Goal: Check status: Check status

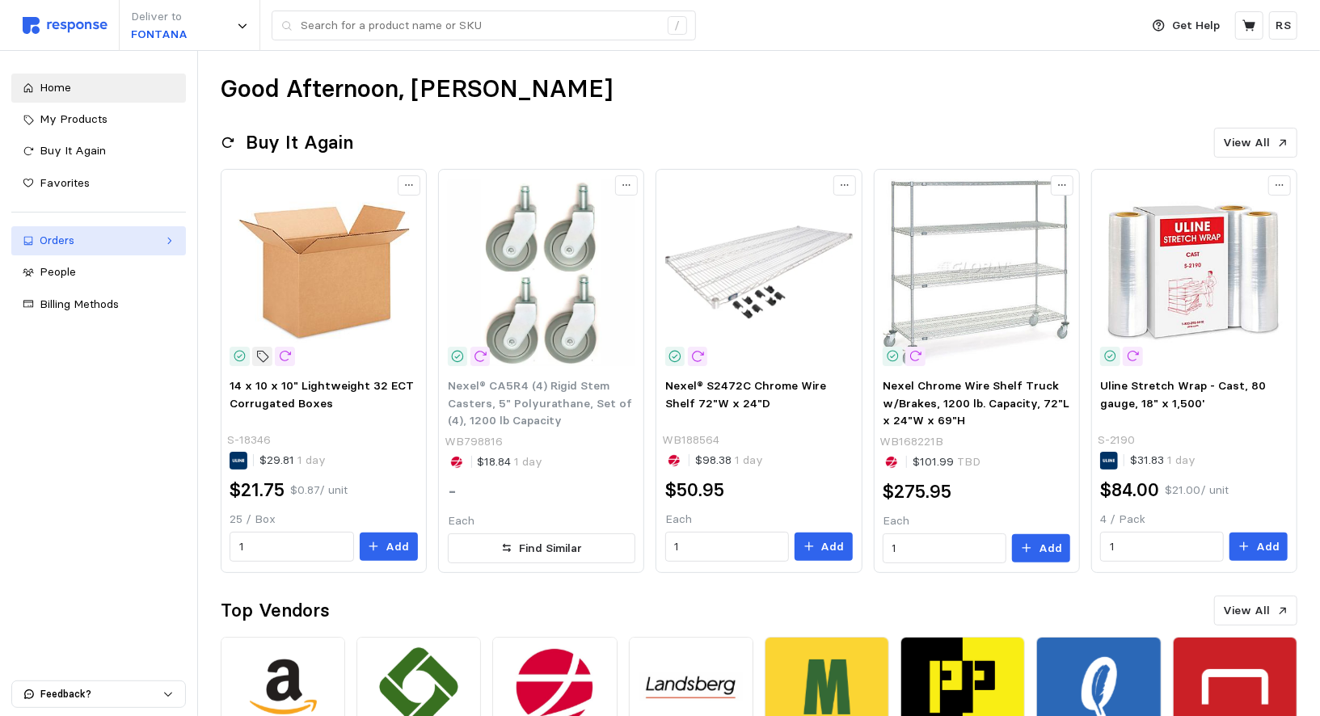
click at [78, 230] on link "Orders" at bounding box center [98, 240] width 175 height 29
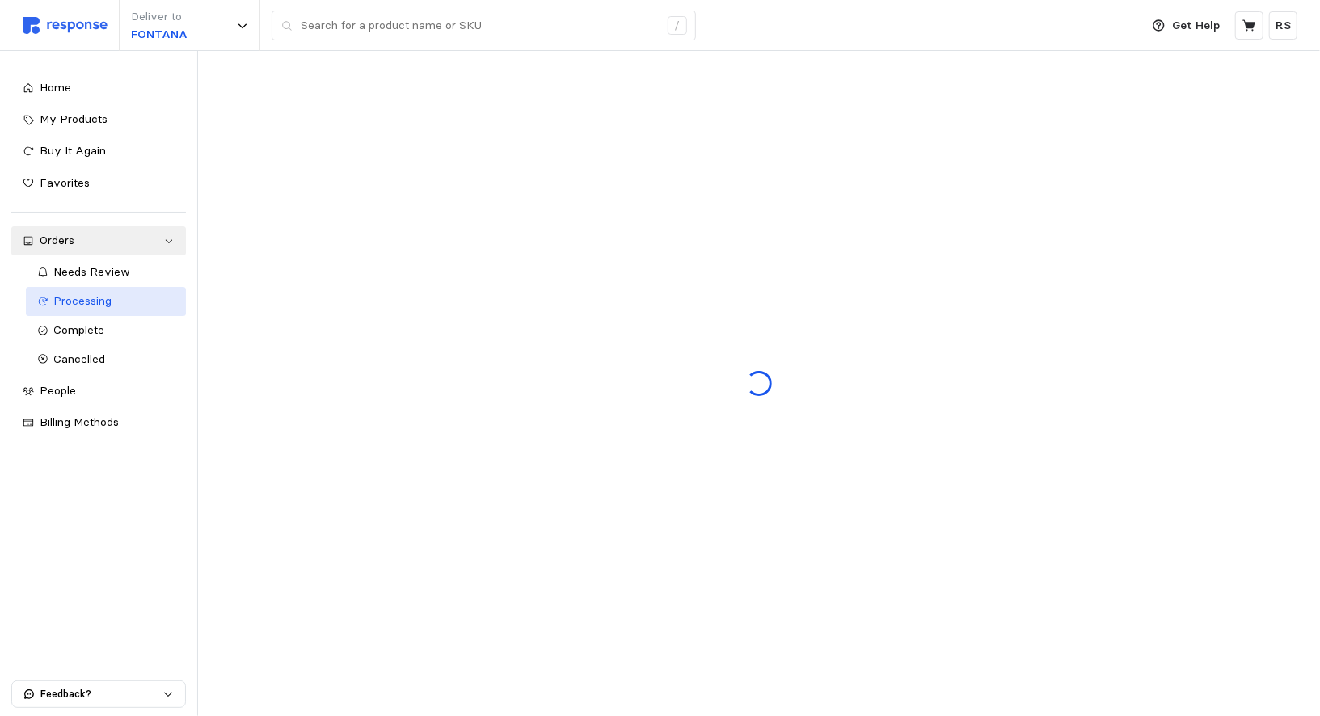
click at [74, 293] on span "Processing" at bounding box center [83, 300] width 58 height 15
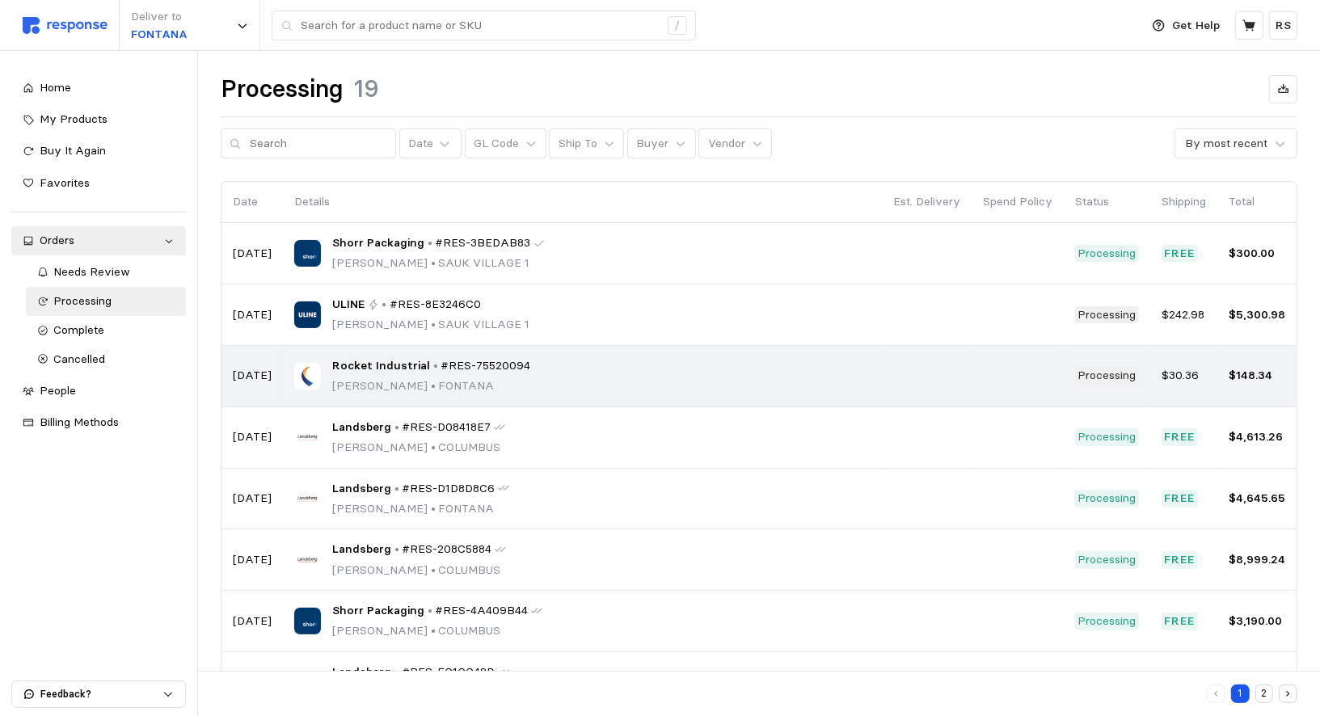
click at [332, 370] on span "Rocket Industrial" at bounding box center [381, 366] width 98 height 18
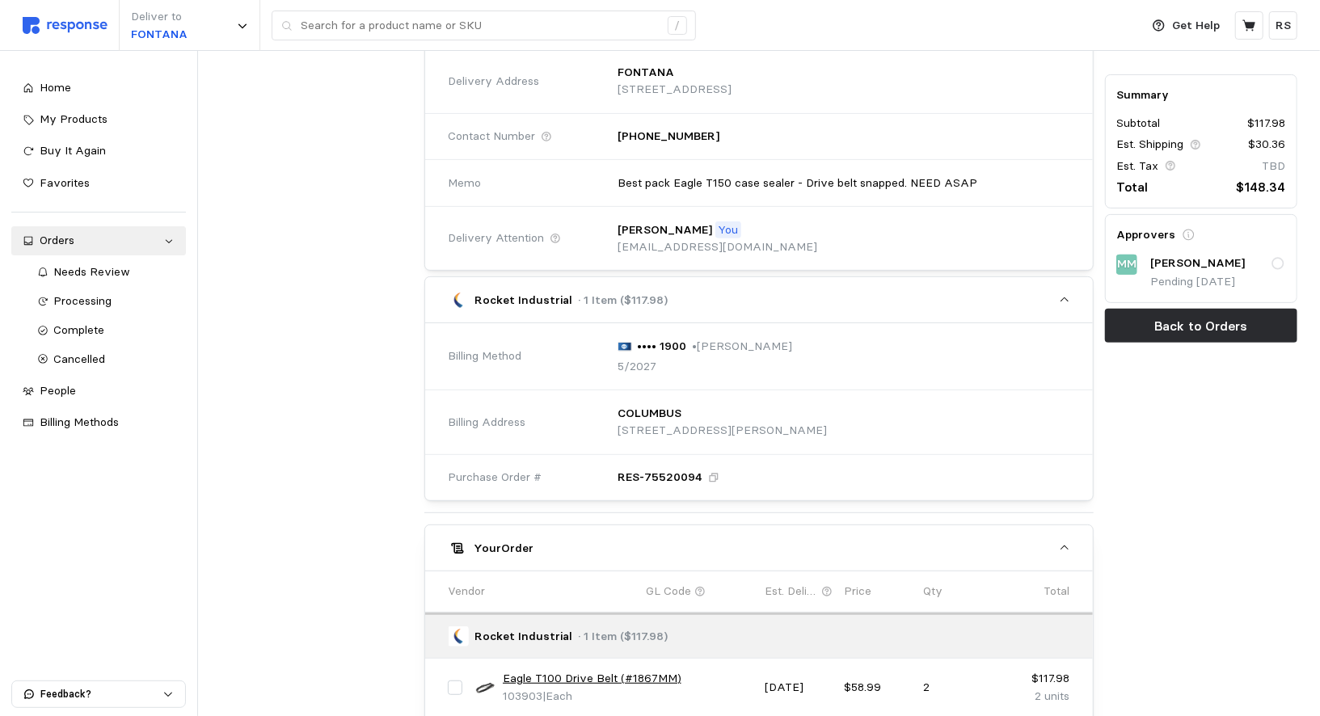
scroll to position [296, 0]
click at [638, 336] on p "•••• 1900" at bounding box center [662, 345] width 49 height 18
